Goal: Task Accomplishment & Management: Use online tool/utility

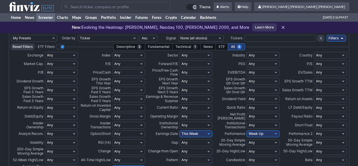
click at [56, 38] on select "My Presets -Save Screen -Edit Screens s: streng up trend cdi s: sma 20 y sma50 …" at bounding box center [34, 38] width 46 height 7
click at [54, 37] on select "My Presets -Save Screen -Edit Screens s: streng up trend cdi s: sma 20 y sma50 …" at bounding box center [34, 38] width 46 height 7
click at [11, 35] on select "My Presets -Save Screen -Edit Screens s: streng up trend cdi s: sma 20 y sma50 …" at bounding box center [34, 38] width 46 height 7
select select "My Presets"
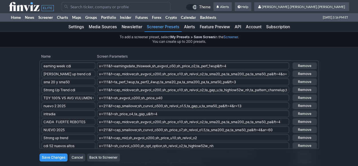
type input "earning week cdi"
click at [58, 156] on input "Save Changes" at bounding box center [53, 158] width 28 height 8
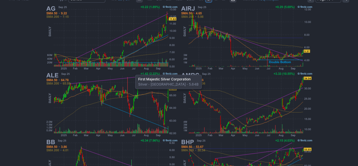
scroll to position [257, 0]
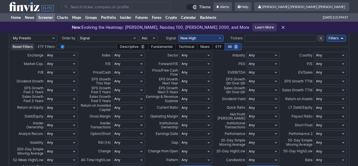
click at [50, 39] on select "My Presets -Save Screen -Edit Screens s: earning week cdi s: streng up trend cd…" at bounding box center [34, 38] width 46 height 7
click at [11, 35] on select "My Presets -Save Screen -Edit Screens s: earning week cdi s: streng up trend cd…" at bounding box center [34, 38] width 46 height 7
select select "My Presets"
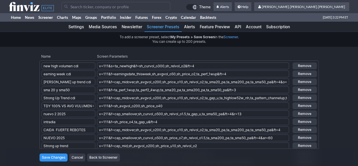
type input "new high volumen cdi"
click at [57, 156] on input "Save Changes" at bounding box center [53, 158] width 28 height 8
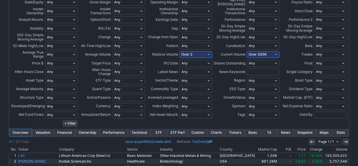
scroll to position [229, 0]
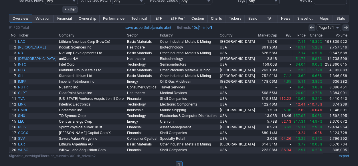
click at [212, 19] on link "Charts" at bounding box center [216, 18] width 18 height 7
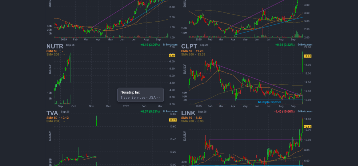
scroll to position [512, 0]
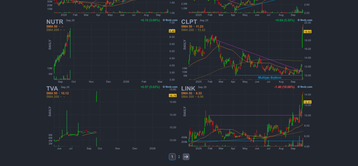
click at [186, 158] on icon at bounding box center [186, 157] width 5 height 5
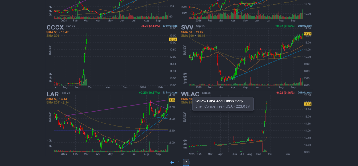
scroll to position [378, 0]
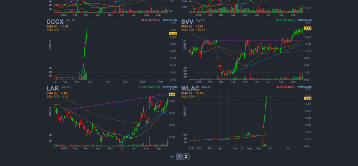
click at [178, 159] on link "1" at bounding box center [179, 156] width 7 height 7
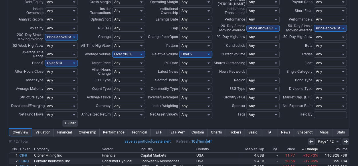
scroll to position [93, 0]
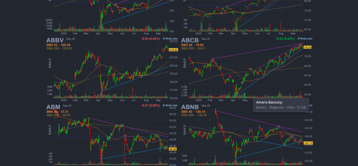
scroll to position [355, 0]
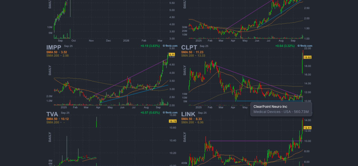
scroll to position [512, 0]
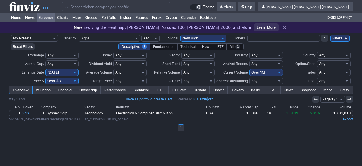
click at [53, 40] on select "My Presets -Save Screen -Edit Screens s: new high volumen cdi s: earning week c…" at bounding box center [34, 38] width 47 height 7
click at [11, 35] on select "My Presets -Save Screen -Edit Screens s: new high volumen cdi s: earning week c…" at bounding box center [34, 38] width 47 height 7
select select "My Presets"
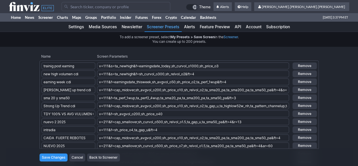
type input "trainig post earning"
click at [59, 156] on input "Save Changes" at bounding box center [53, 158] width 28 height 8
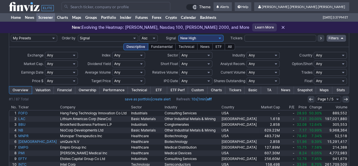
click at [51, 39] on select "My Presets -Save Screen -Edit Screens s: trainig post earning s: new high volum…" at bounding box center [34, 38] width 46 height 7
click at [11, 35] on select "My Presets -Save Screen -Edit Screens s: trainig post earning s: new high volum…" at bounding box center [34, 38] width 46 height 7
select select "My Presets"
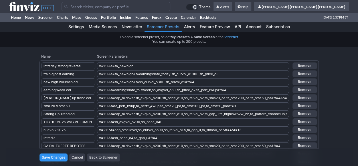
type input "intraday strong reversal"
click at [54, 159] on input "Save Changes" at bounding box center [53, 158] width 28 height 8
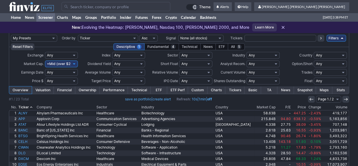
click at [48, 38] on select "My Presets -Save Screen -Edit Screens s: intraday strong reversal s: trainig po…" at bounding box center [34, 38] width 46 height 7
click at [11, 35] on select "My Presets -Save Screen -Edit Screens s: intraday strong reversal s: trainig po…" at bounding box center [34, 38] width 46 height 7
select select "My Presets"
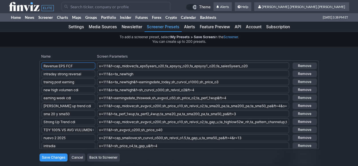
type input "Revenue EPS FCF"
click at [49, 159] on input "Save Changes" at bounding box center [53, 158] width 28 height 8
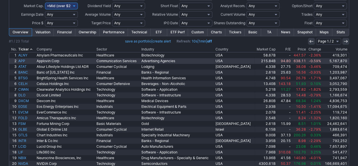
scroll to position [80, 0]
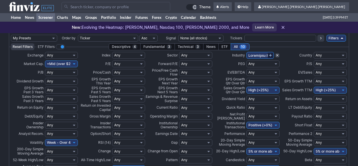
click at [50, 39] on select "My Presets -Save Screen -Edit Screens s: Revenue EPS FCF s: intraday strong rev…" at bounding box center [34, 38] width 46 height 7
click at [11, 35] on select "My Presets -Save Screen -Edit Screens s: Revenue EPS FCF s: intraday strong rev…" at bounding box center [34, 38] width 46 height 7
select select "My Presets"
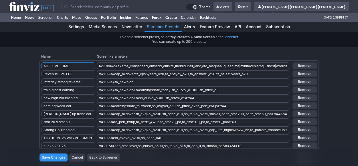
type input "ADR K VOLUME"
click at [58, 157] on input "Save Changes" at bounding box center [53, 158] width 28 height 8
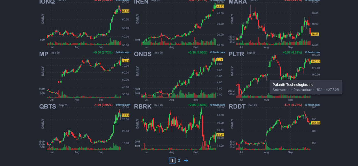
scroll to position [531, 0]
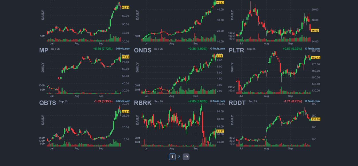
click at [187, 159] on icon at bounding box center [186, 157] width 5 height 5
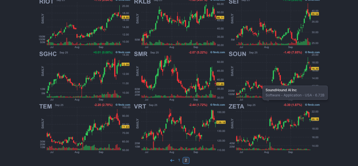
scroll to position [268, 0]
